Goal: Transaction & Acquisition: Purchase product/service

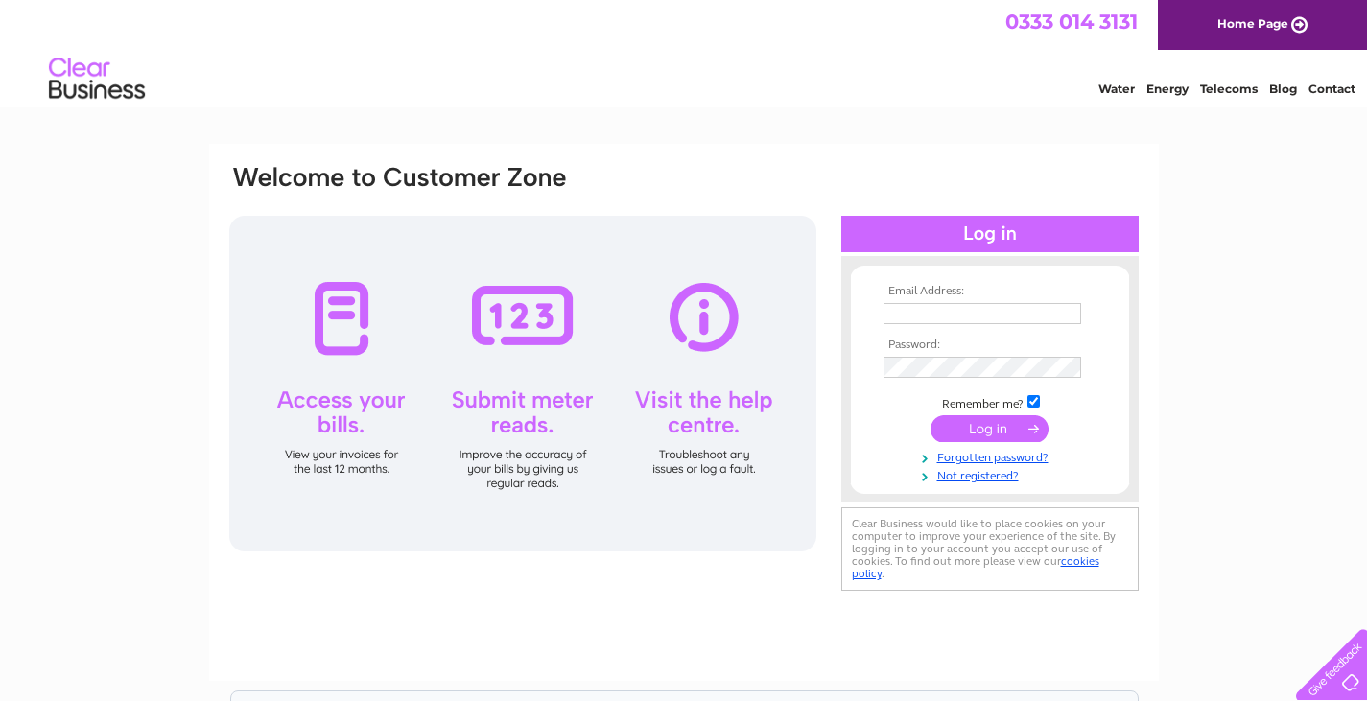
type input "liz.thompson@equans.com"
drag, startPoint x: 1021, startPoint y: 433, endPoint x: 1050, endPoint y: 447, distance: 32.2
click at [1021, 433] on input "submit" at bounding box center [989, 428] width 118 height 27
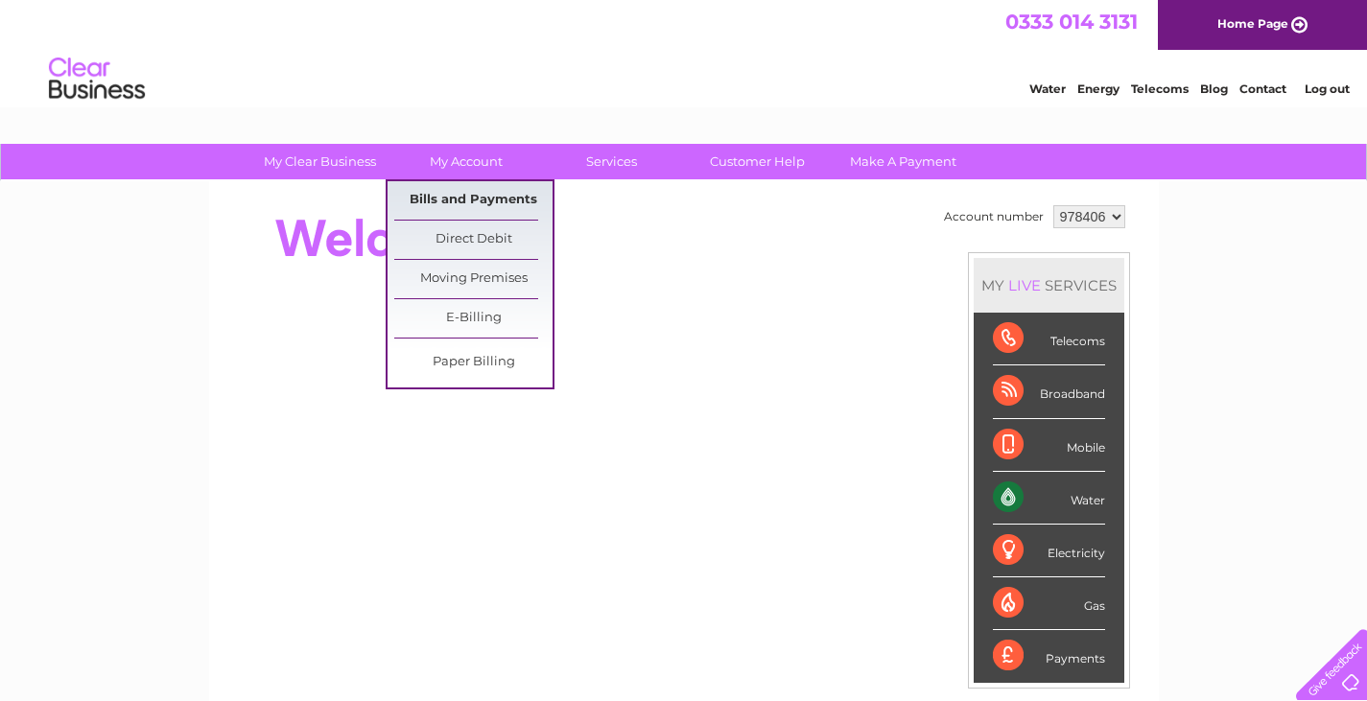
drag, startPoint x: 477, startPoint y: 201, endPoint x: 483, endPoint y: 210, distance: 10.9
click at [479, 202] on link "Bills and Payments" at bounding box center [473, 200] width 158 height 38
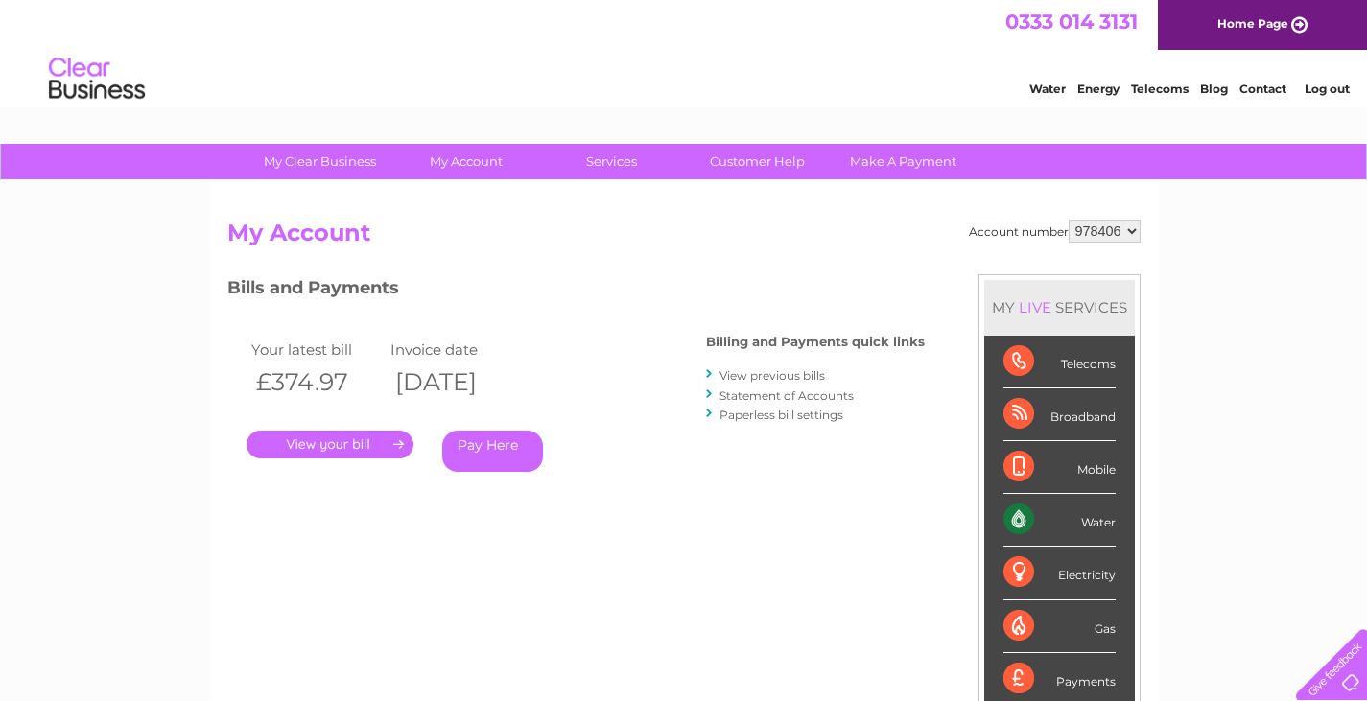
click at [523, 438] on link "Pay Here" at bounding box center [492, 451] width 101 height 41
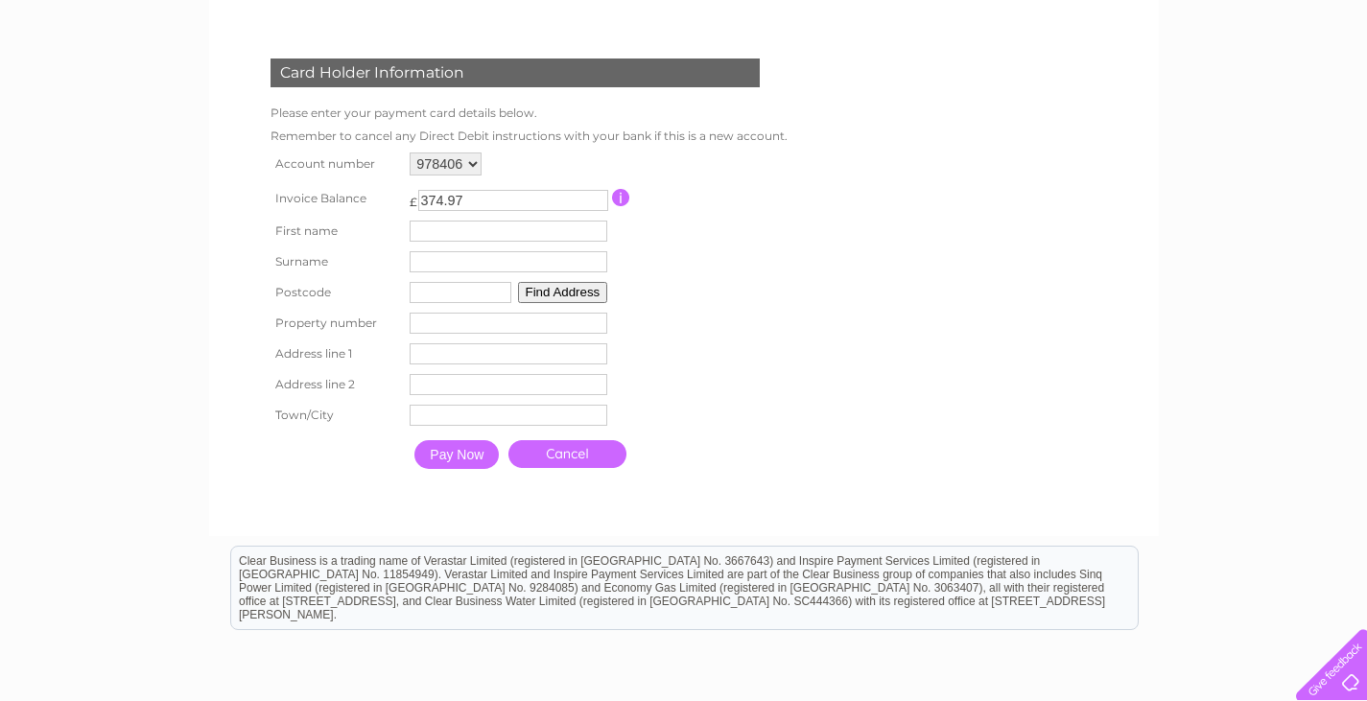
scroll to position [288, 0]
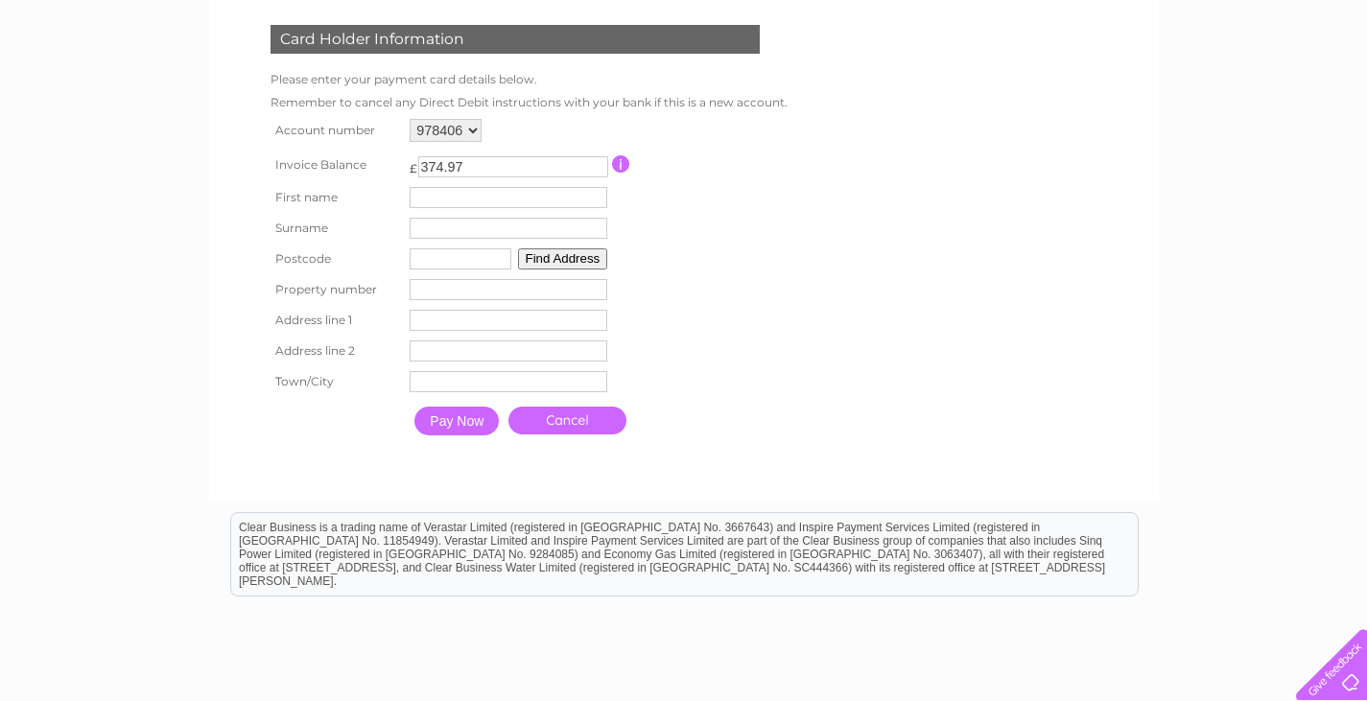
click at [461, 199] on input "text" at bounding box center [509, 197] width 198 height 21
type input "Liz"
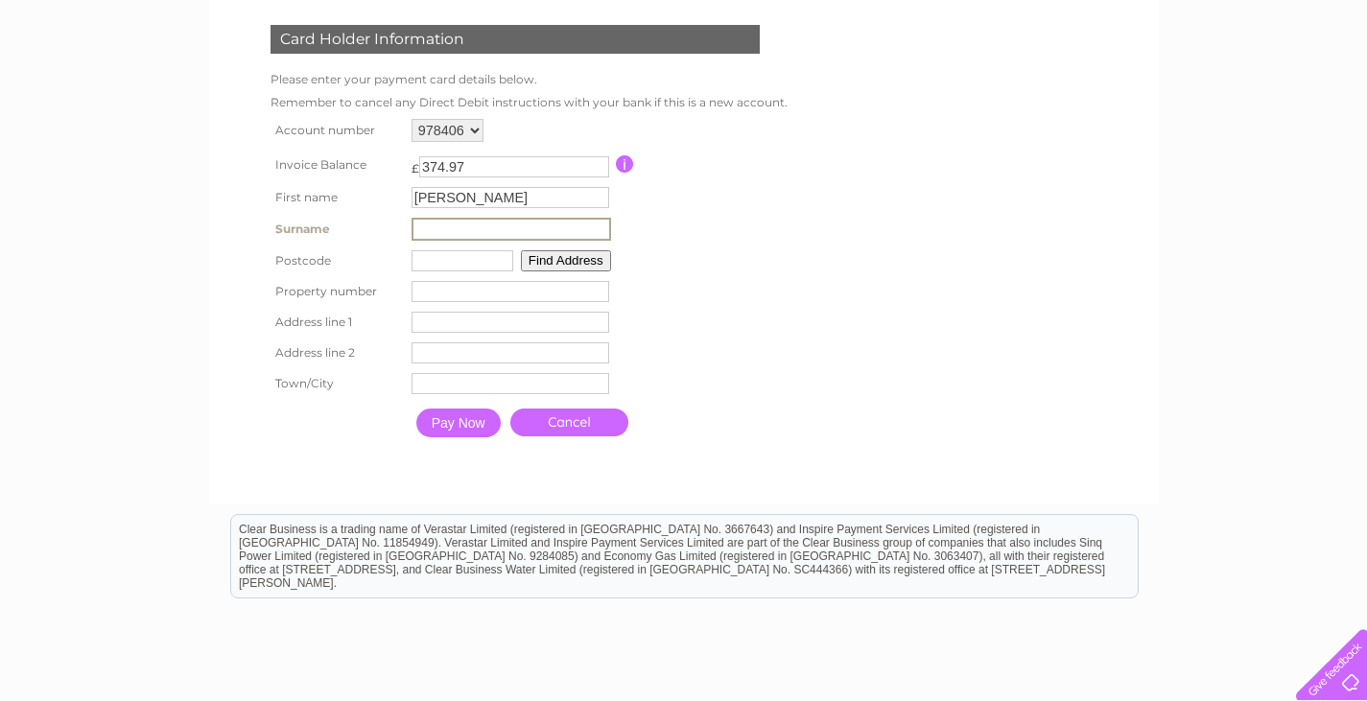
click at [466, 232] on input "text" at bounding box center [510, 229] width 199 height 23
type input "Thompson"
click at [468, 259] on input "text" at bounding box center [462, 260] width 102 height 21
click at [520, 262] on button "Find Address" at bounding box center [563, 258] width 90 height 21
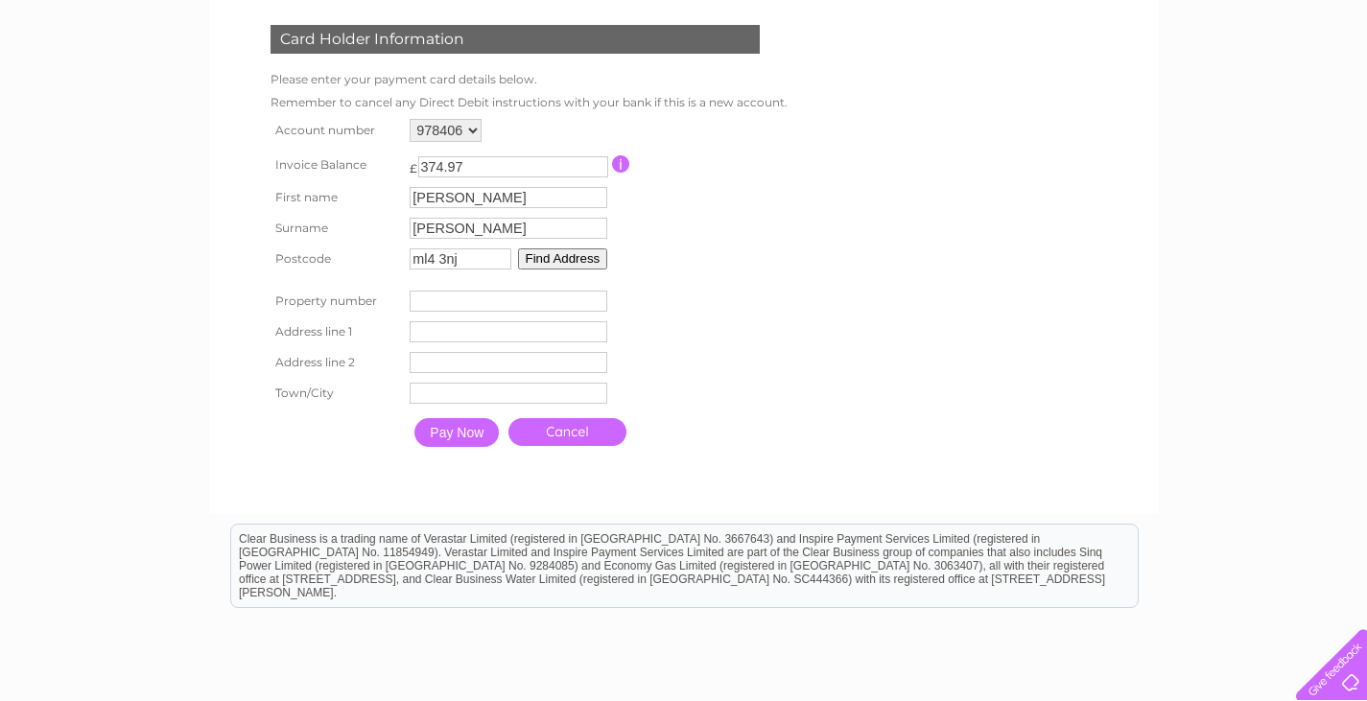
click at [538, 255] on button "Find Address" at bounding box center [563, 258] width 90 height 21
drag, startPoint x: 465, startPoint y: 263, endPoint x: 409, endPoint y: 266, distance: 56.7
click at [409, 266] on td "ml4 3nj Find Address" at bounding box center [508, 259] width 207 height 31
type input "m"
type input "ML4 3NJ"
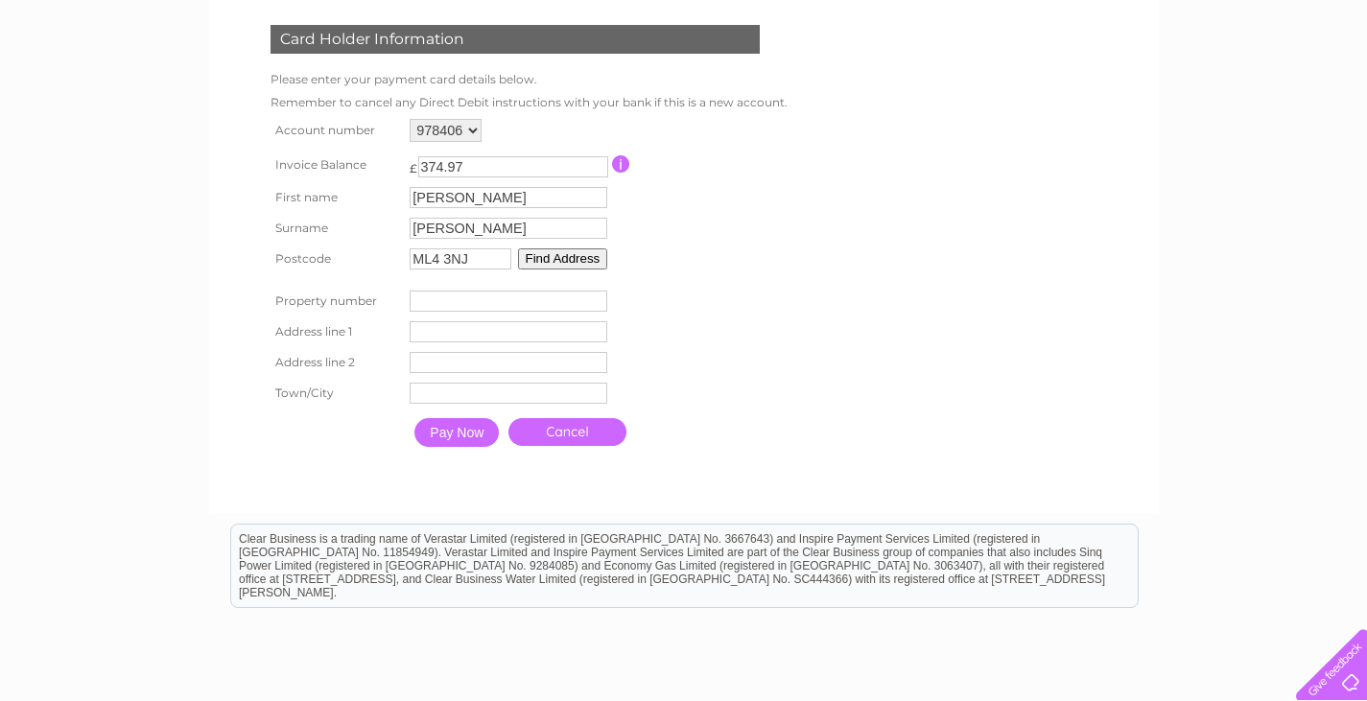
click at [543, 255] on button "Find Address" at bounding box center [563, 258] width 90 height 21
click at [564, 261] on button "Find Address" at bounding box center [563, 258] width 90 height 21
click at [597, 300] on input "4" at bounding box center [509, 301] width 198 height 21
type input "3"
click at [596, 308] on input "3" at bounding box center [509, 301] width 198 height 21
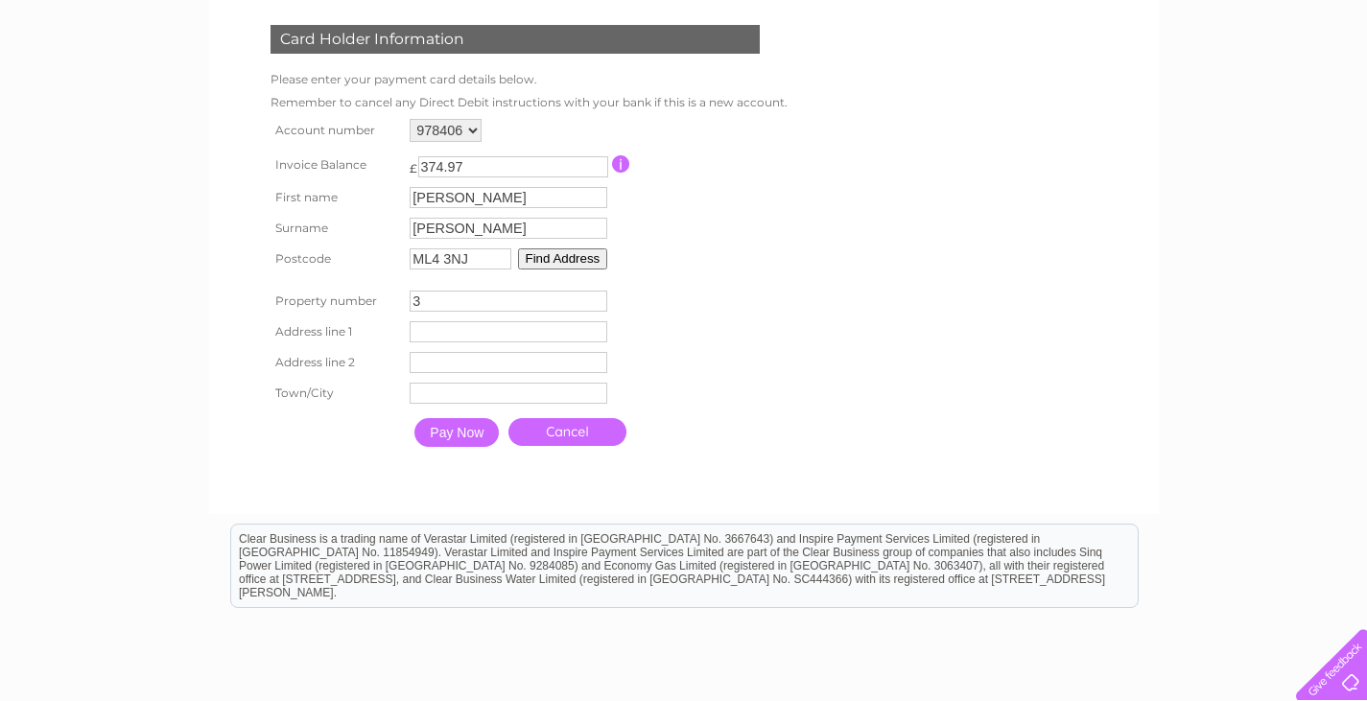
click at [592, 291] on input "3" at bounding box center [509, 301] width 198 height 21
drag, startPoint x: 439, startPoint y: 298, endPoint x: 404, endPoint y: 298, distance: 35.5
click at [404, 298] on tr "Property number 3 Property Number" at bounding box center [525, 301] width 518 height 31
click at [427, 331] on input "text" at bounding box center [509, 331] width 198 height 21
drag, startPoint x: 480, startPoint y: 261, endPoint x: 421, endPoint y: 255, distance: 59.7
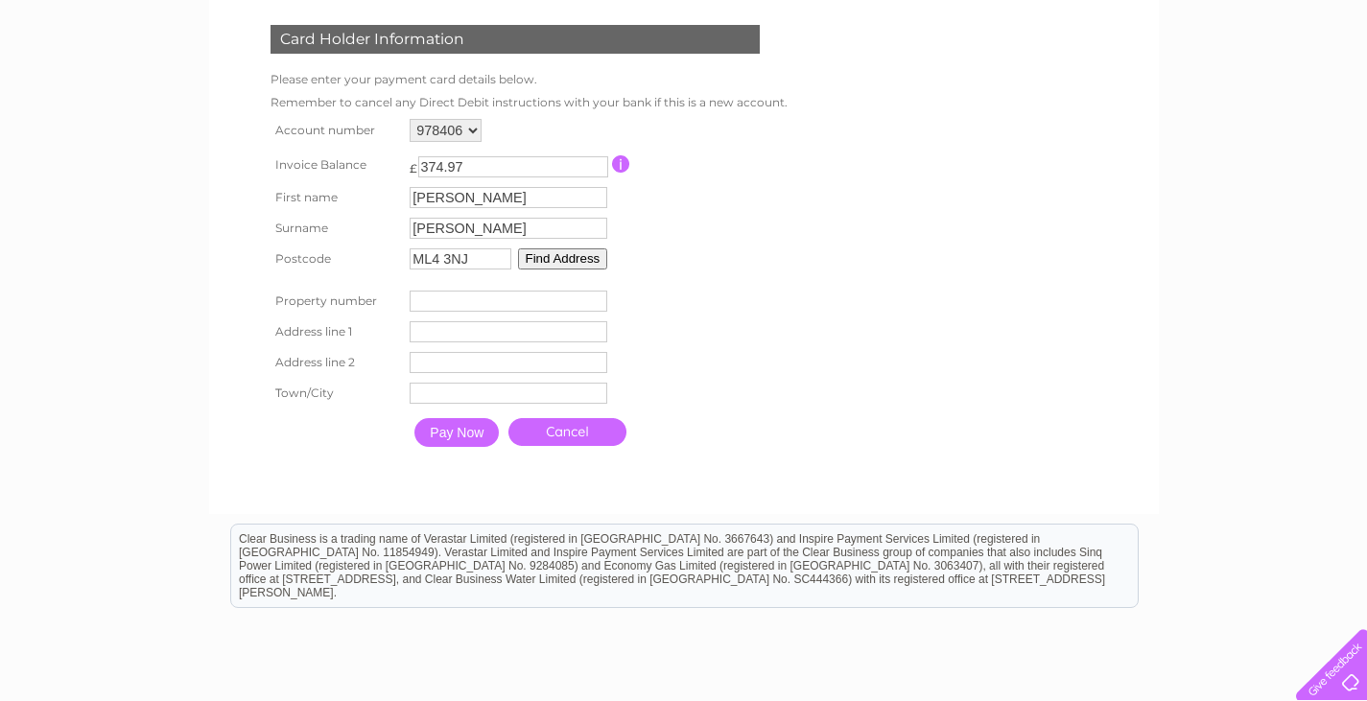
click at [422, 255] on input "ML4 3NJ" at bounding box center [461, 258] width 102 height 21
type input "M"
click at [457, 256] on input "NE12 7BU" at bounding box center [461, 258] width 102 height 21
type input "NE12 8BU"
click at [541, 261] on button "Find Address" at bounding box center [563, 258] width 90 height 21
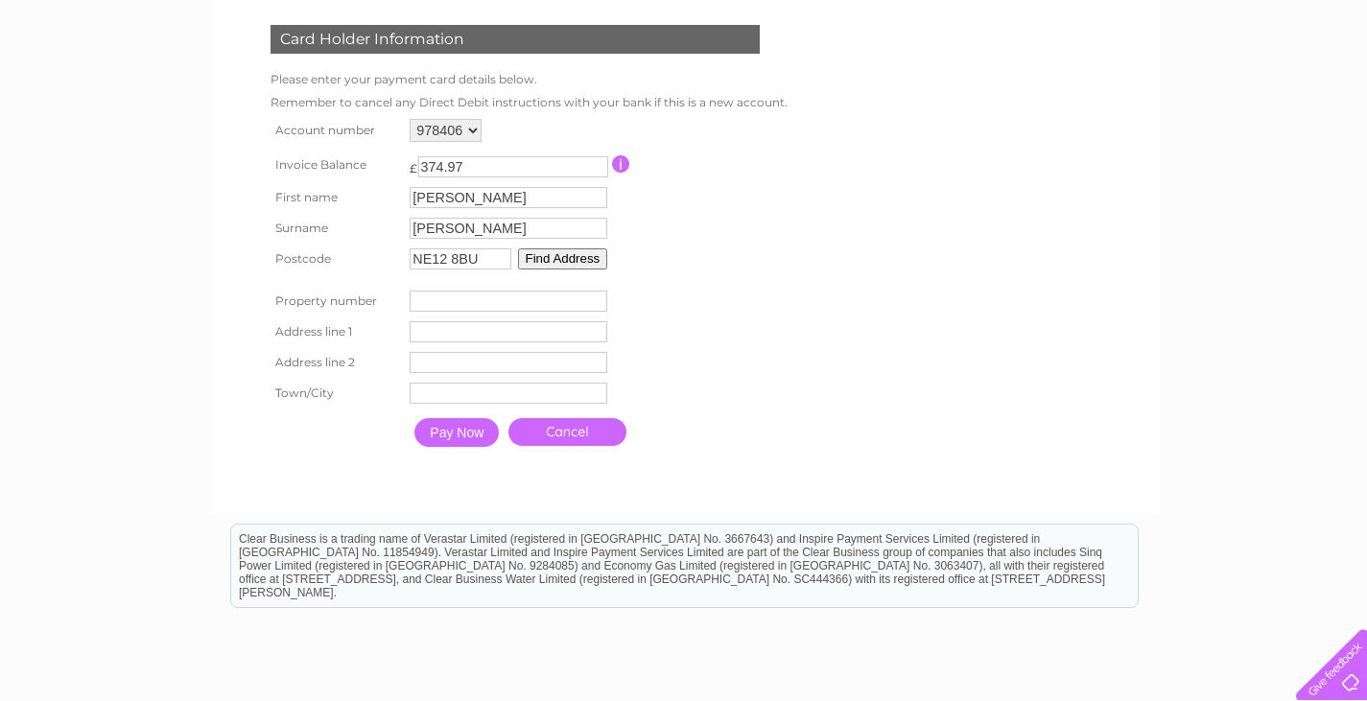
drag, startPoint x: 542, startPoint y: 431, endPoint x: 590, endPoint y: 432, distance: 48.0
click at [542, 431] on link "Cancel" at bounding box center [567, 432] width 118 height 28
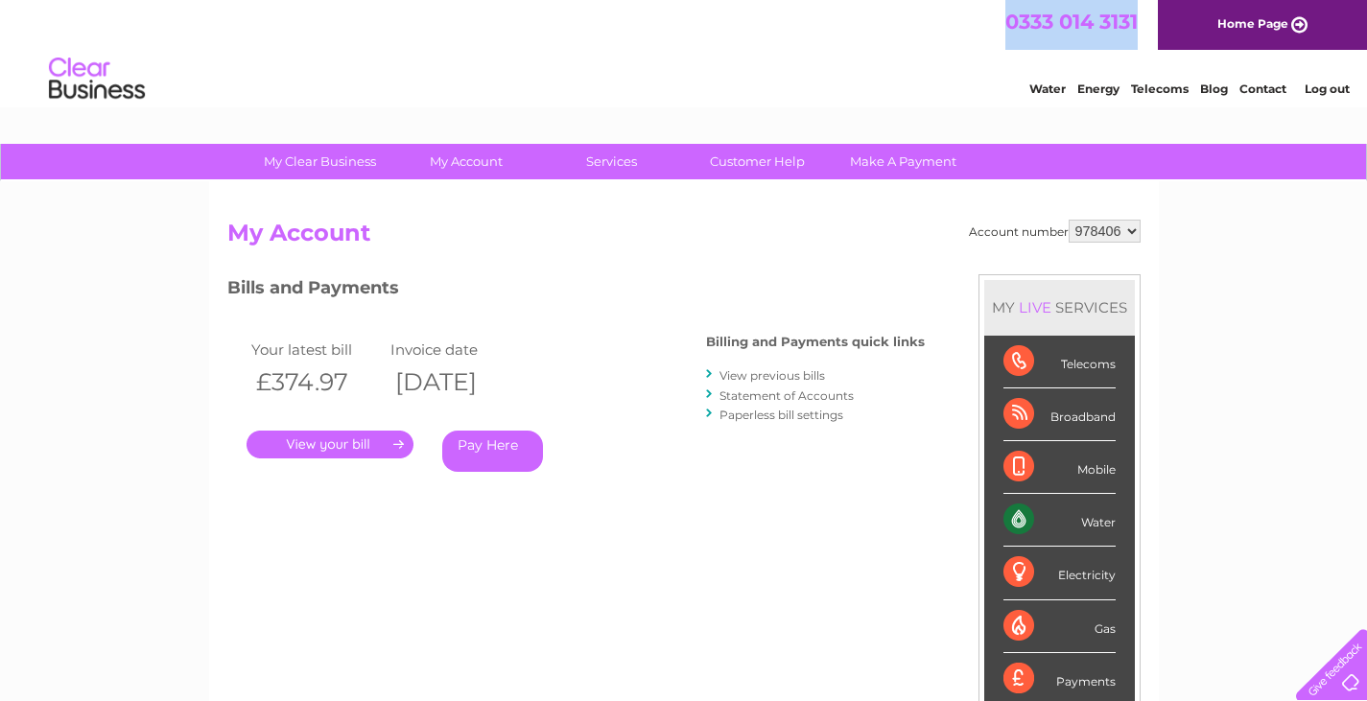
drag, startPoint x: 1139, startPoint y: 27, endPoint x: 1008, endPoint y: 18, distance: 131.7
click at [1008, 18] on div "0333 014 3131 Home Page" at bounding box center [683, 25] width 1367 height 50
copy span "0333 014 3131"
click at [505, 445] on link "Pay Here" at bounding box center [492, 451] width 101 height 41
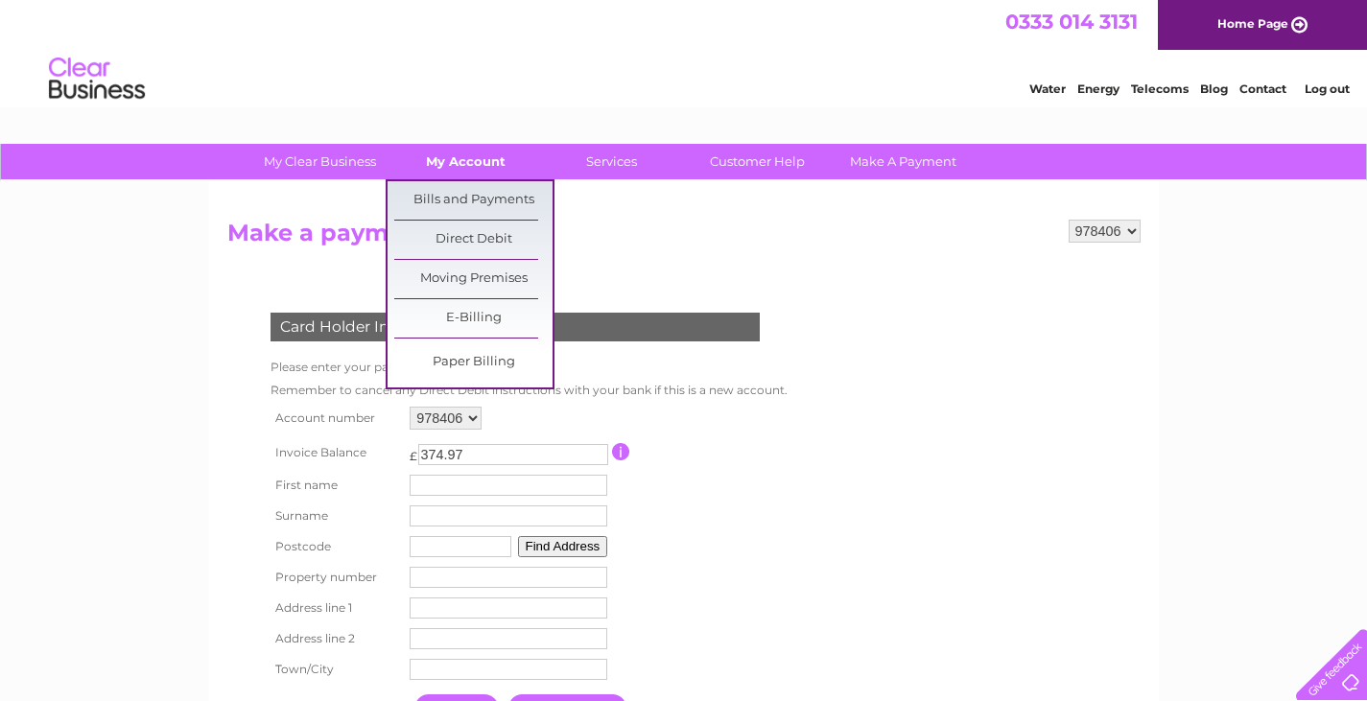
click at [498, 173] on link "My Account" at bounding box center [465, 161] width 158 height 35
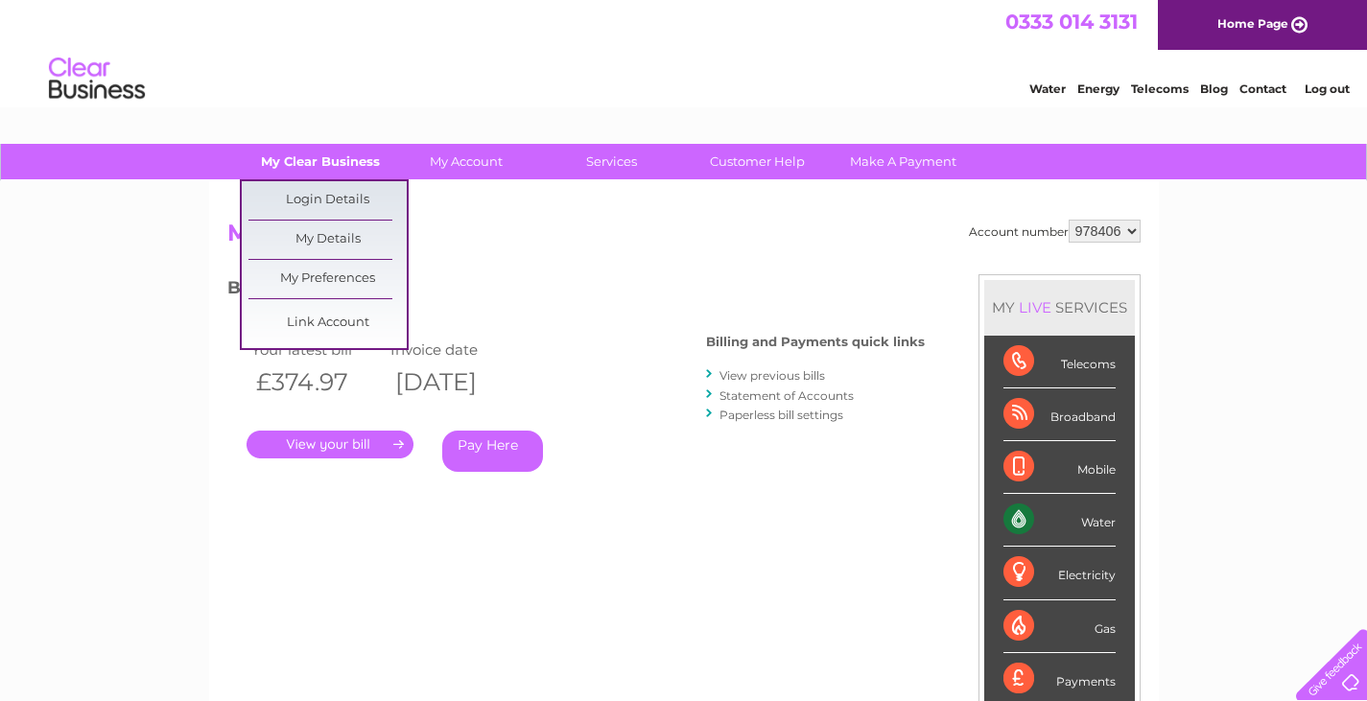
click at [293, 160] on link "My Clear Business" at bounding box center [320, 161] width 158 height 35
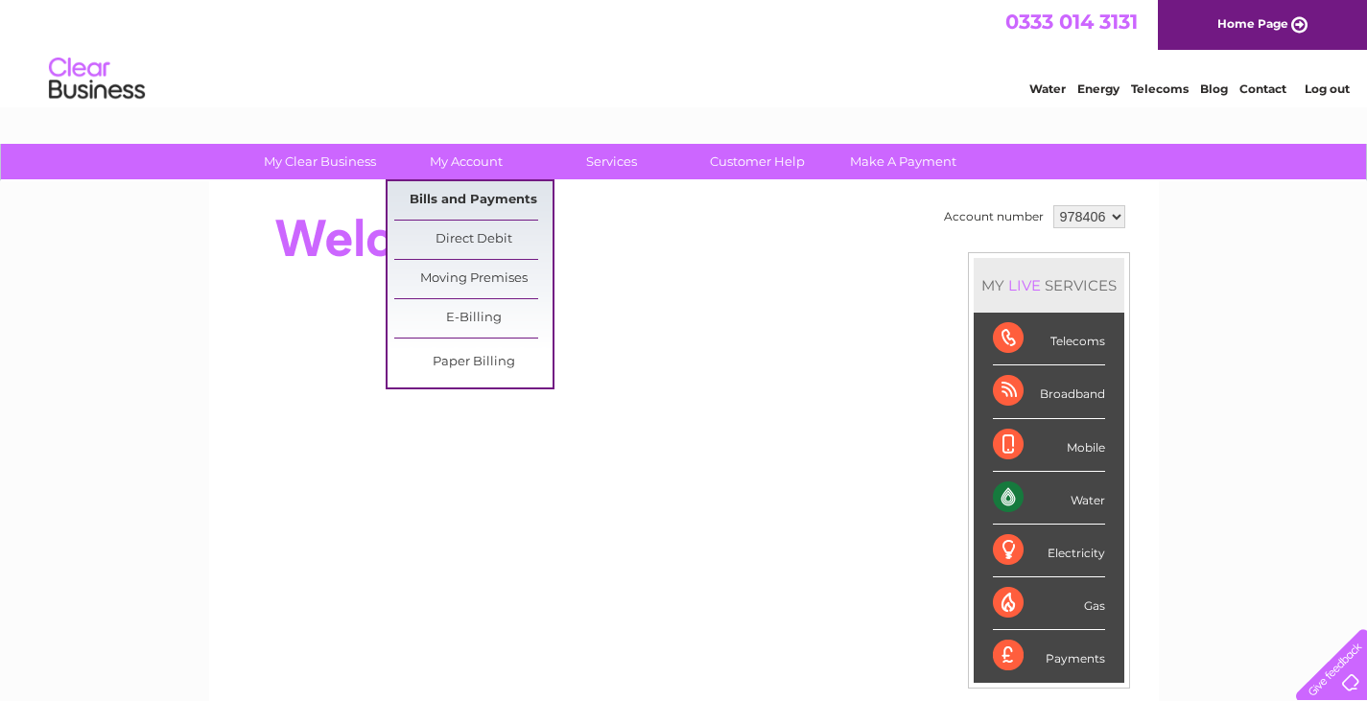
click at [468, 201] on link "Bills and Payments" at bounding box center [473, 200] width 158 height 38
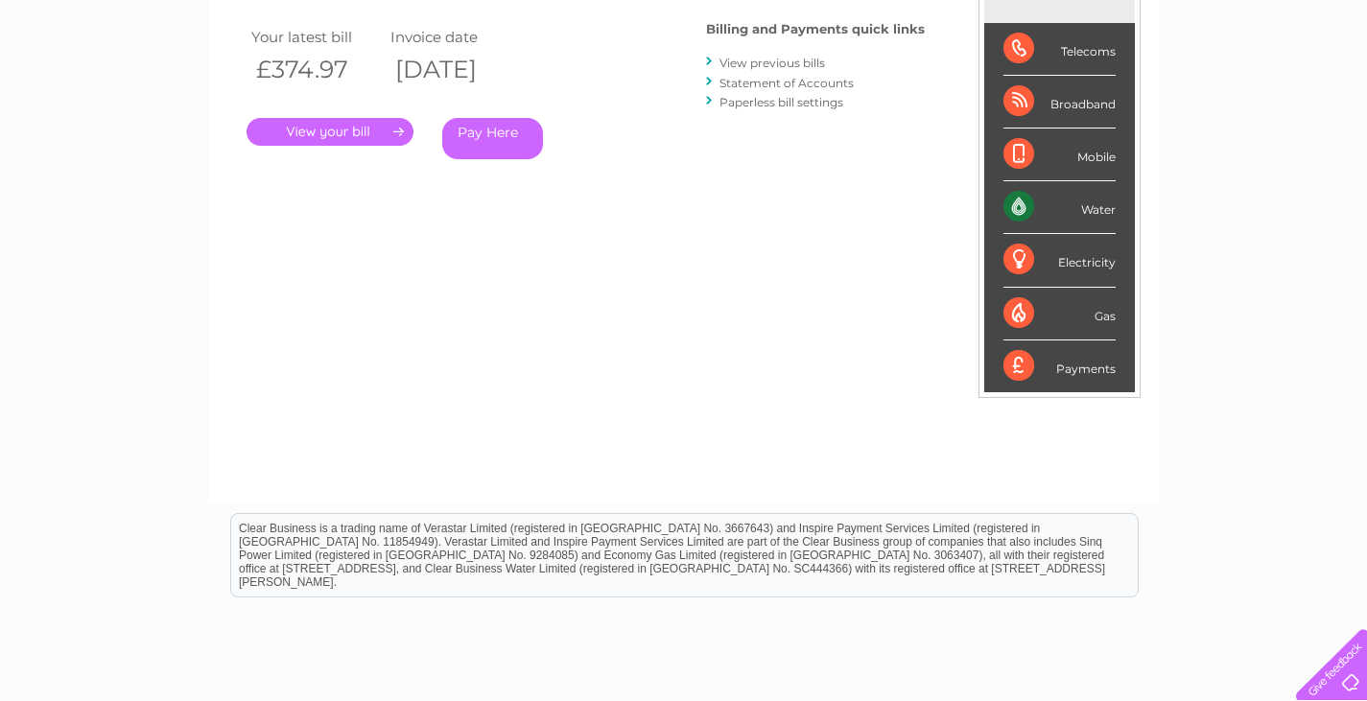
scroll to position [192, 0]
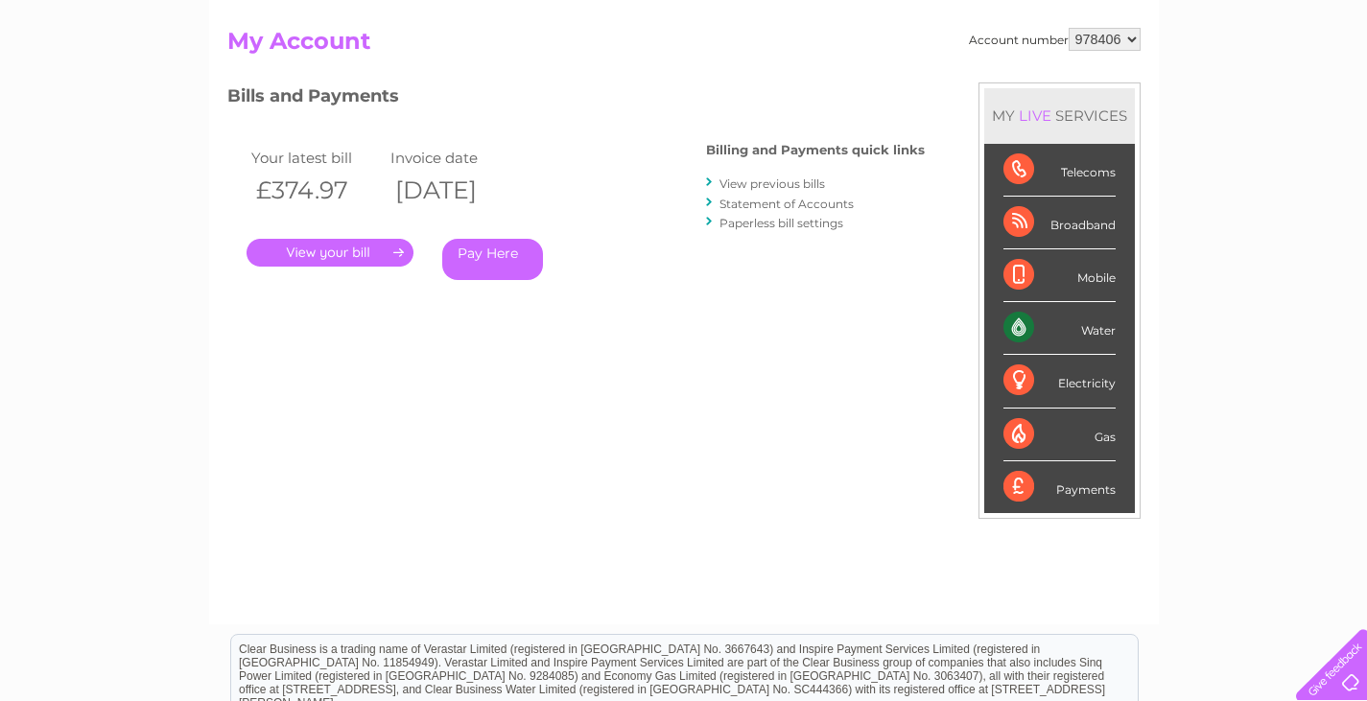
click at [352, 254] on link "." at bounding box center [329, 253] width 167 height 28
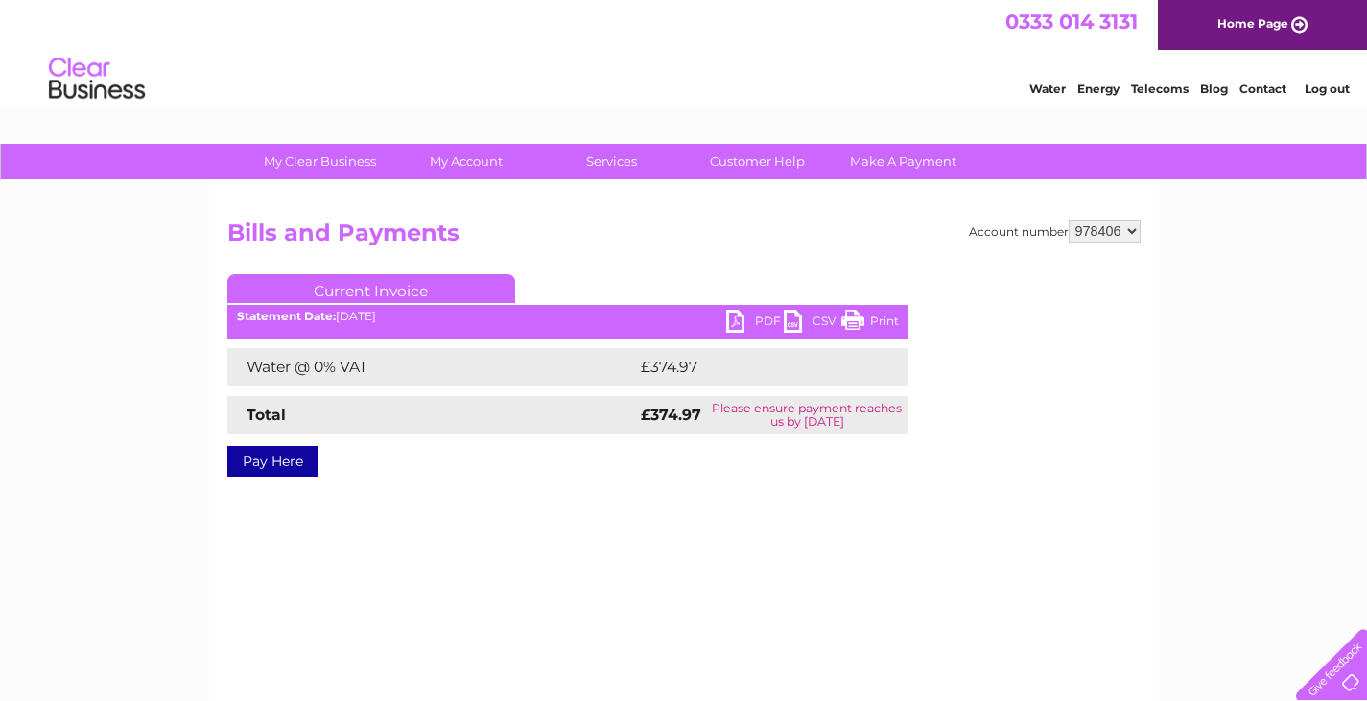
click at [302, 461] on link "Pay Here" at bounding box center [272, 461] width 91 height 31
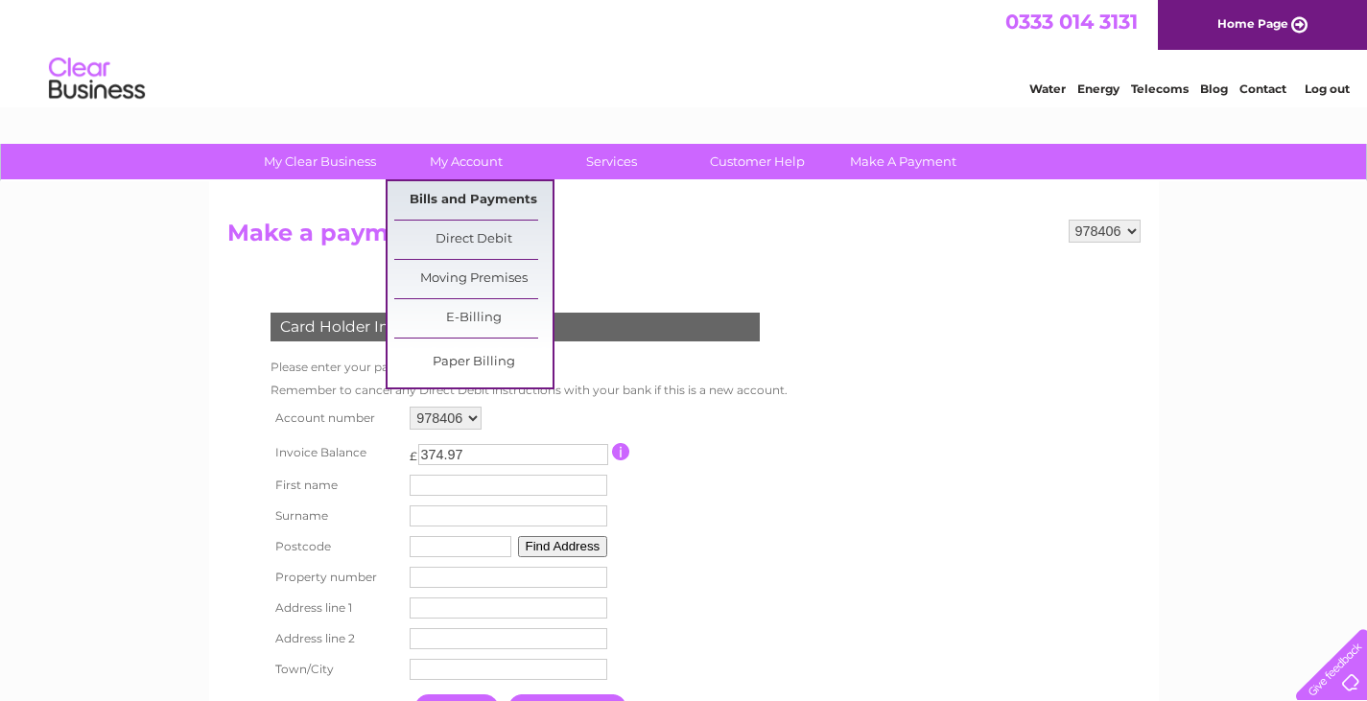
click at [501, 199] on link "Bills and Payments" at bounding box center [473, 200] width 158 height 38
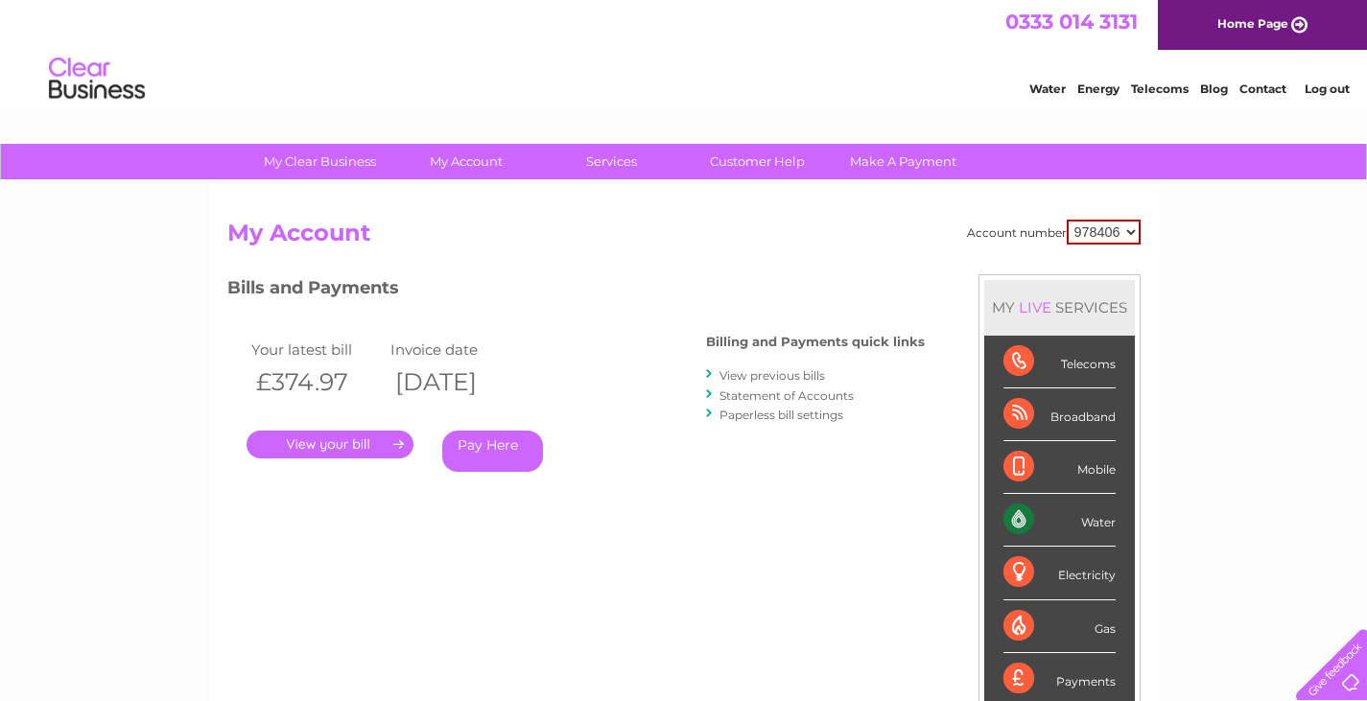
click at [779, 373] on link "View previous bills" at bounding box center [771, 375] width 105 height 14
